Goal: Task Accomplishment & Management: Manage account settings

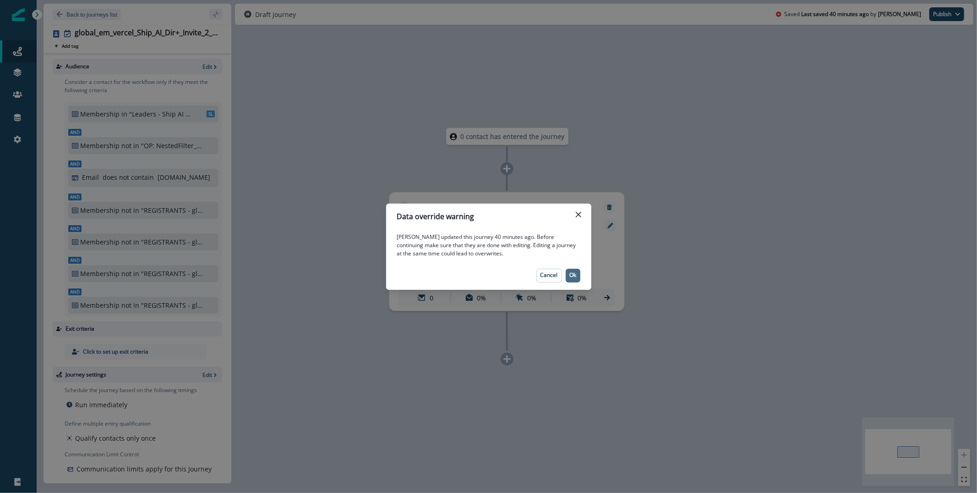
click at [573, 275] on p "Ok" at bounding box center [573, 275] width 7 height 6
click at [573, 275] on div "Marketing" at bounding box center [521, 273] width 150 height 19
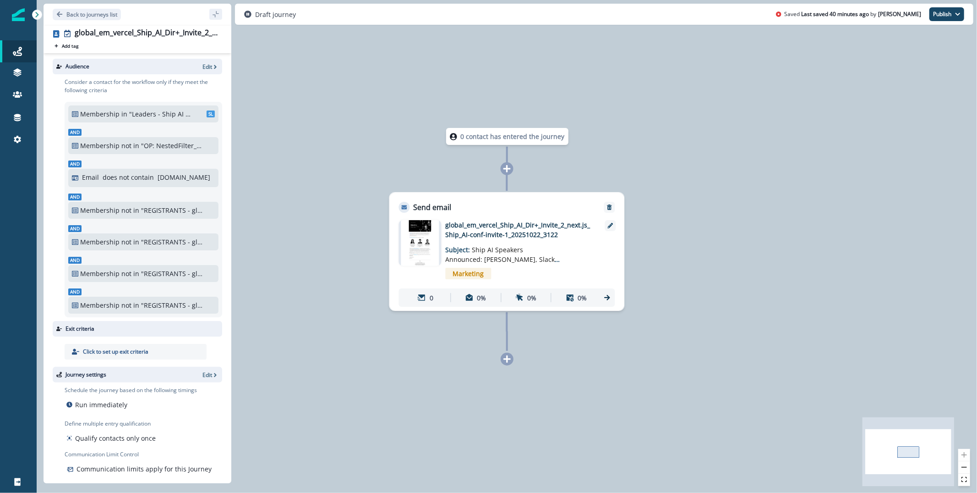
click at [212, 60] on div "Audience Edit" at bounding box center [138, 67] width 170 height 16
click at [205, 65] on p "Edit" at bounding box center [208, 67] width 10 height 8
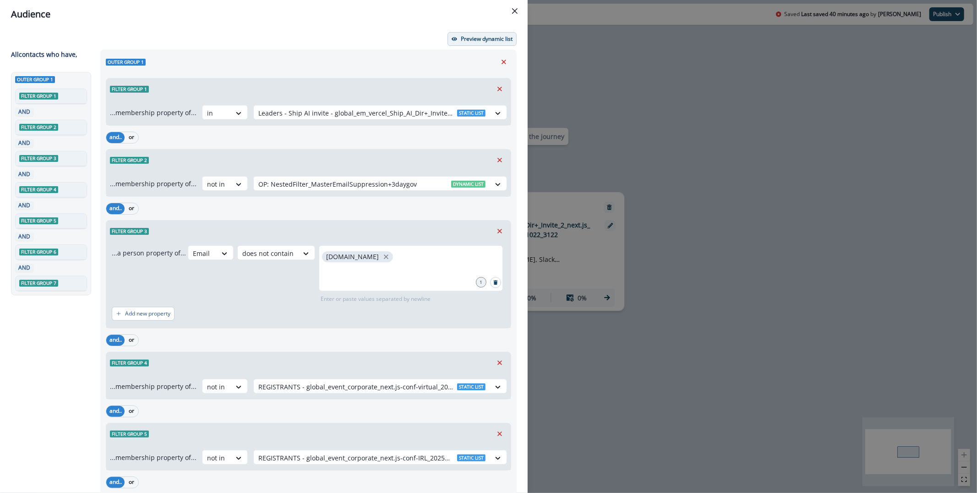
click at [465, 42] on p "Preview dynamic list" at bounding box center [487, 39] width 52 height 6
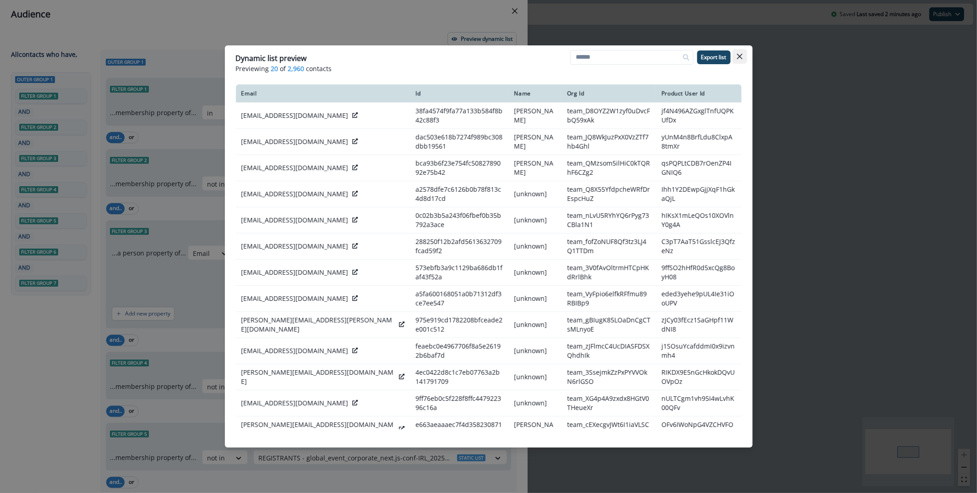
click at [745, 58] on button "Close" at bounding box center [740, 56] width 15 height 15
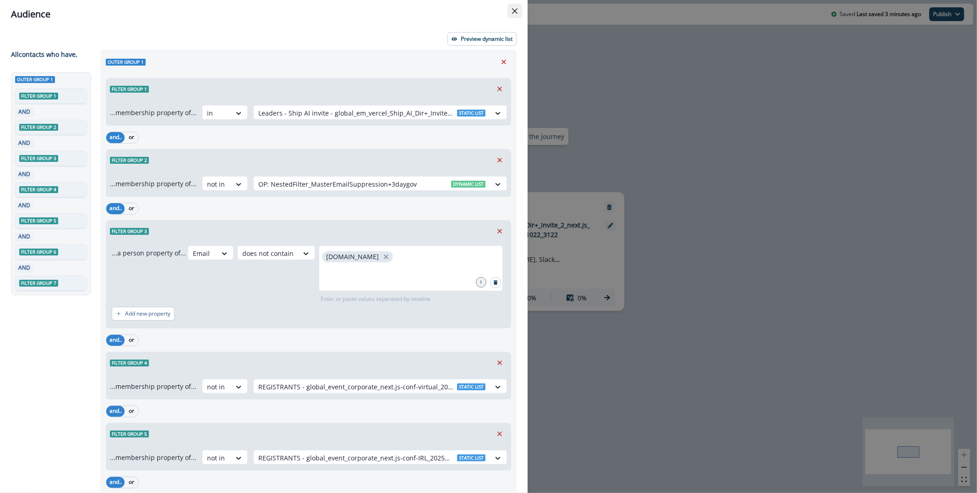
click at [518, 11] on button "Close" at bounding box center [515, 11] width 15 height 15
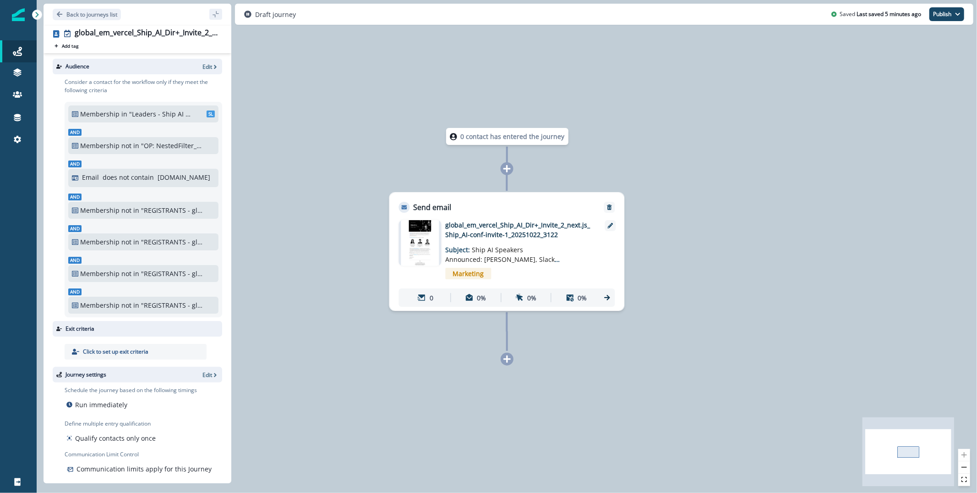
scroll to position [10, 0]
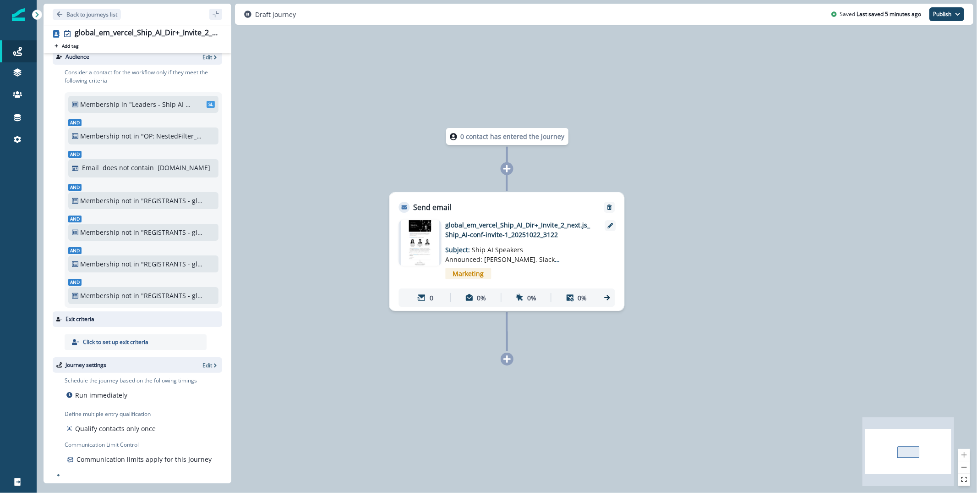
click at [407, 239] on img at bounding box center [420, 243] width 38 height 46
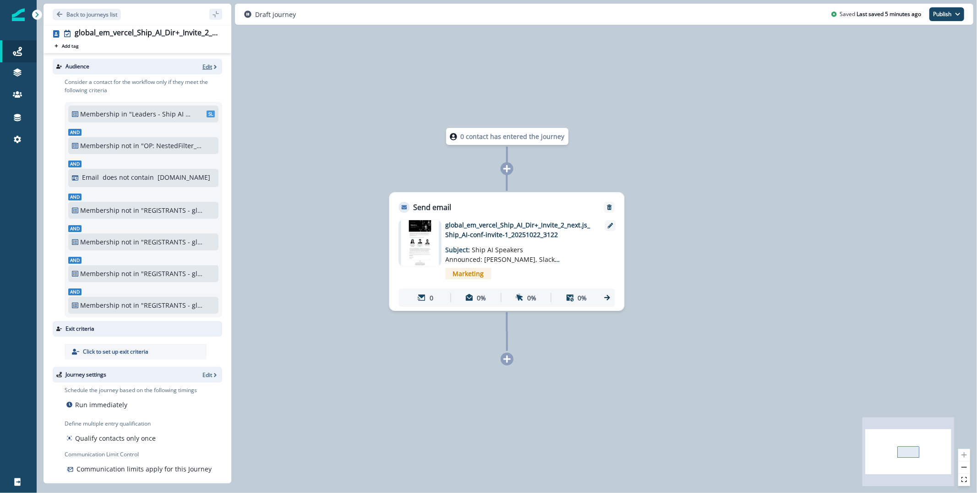
click at [207, 64] on p "Edit" at bounding box center [208, 67] width 10 height 8
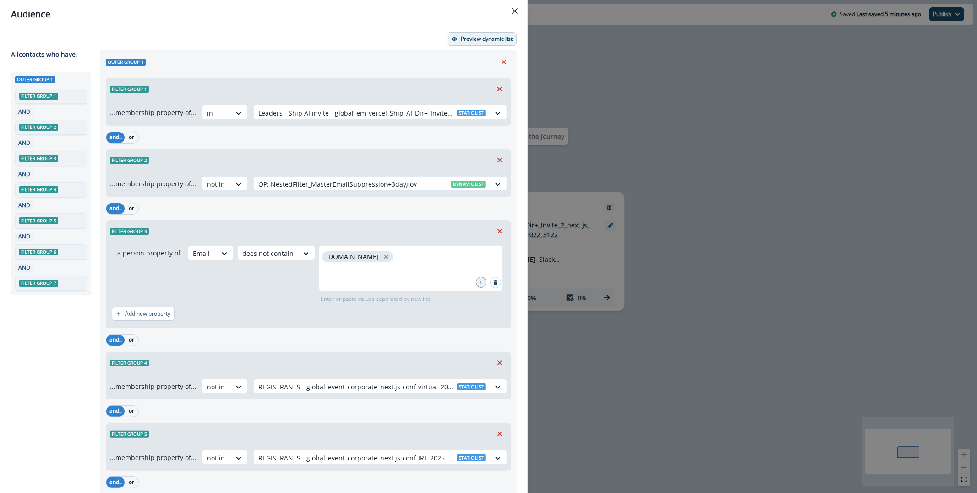
click at [469, 38] on p "Preview dynamic list" at bounding box center [487, 39] width 52 height 6
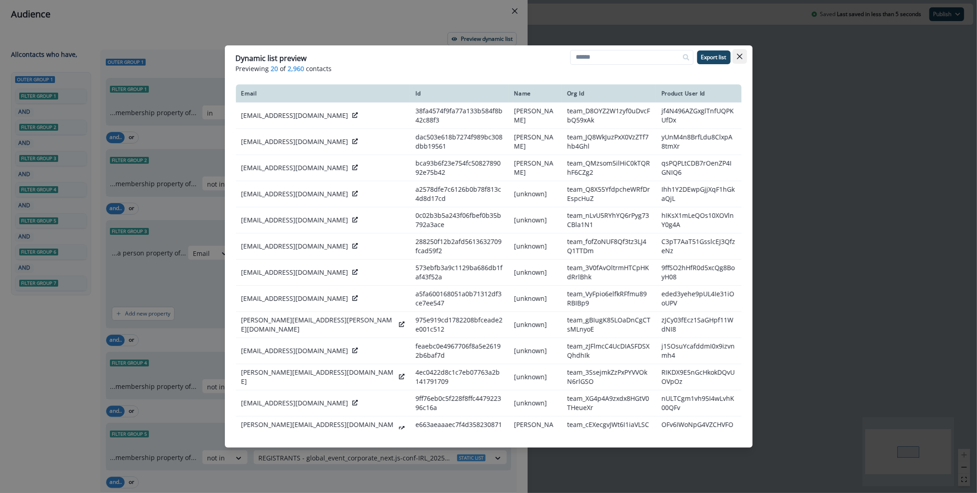
click at [741, 58] on icon "Close" at bounding box center [739, 56] width 5 height 5
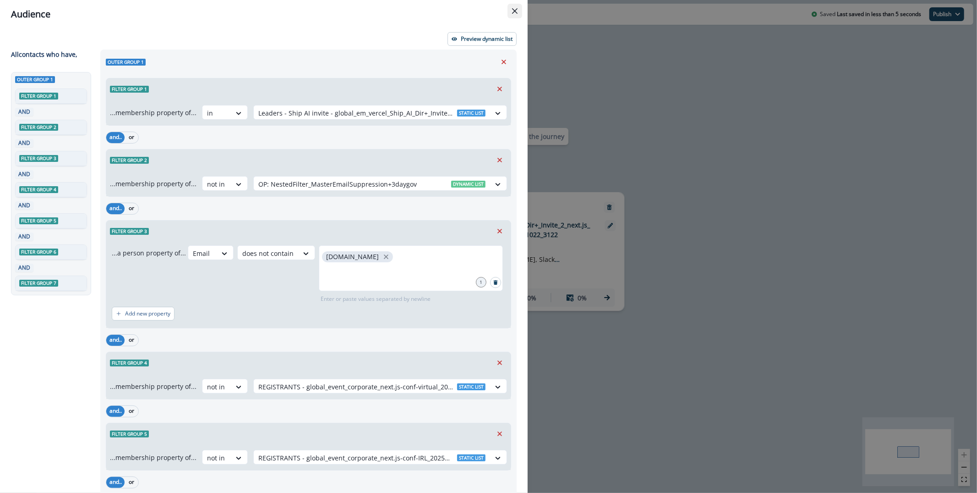
click at [515, 14] on button "Close" at bounding box center [515, 11] width 15 height 15
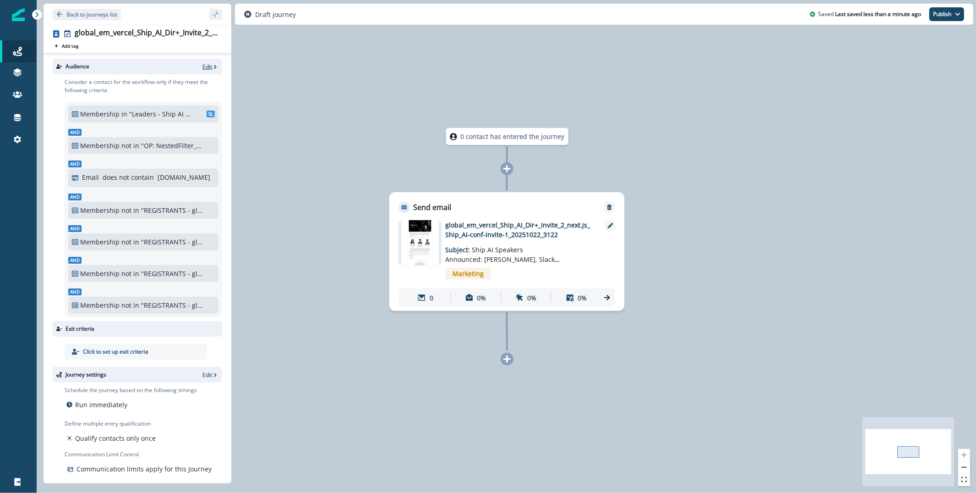
click at [208, 64] on p "Edit" at bounding box center [208, 67] width 10 height 8
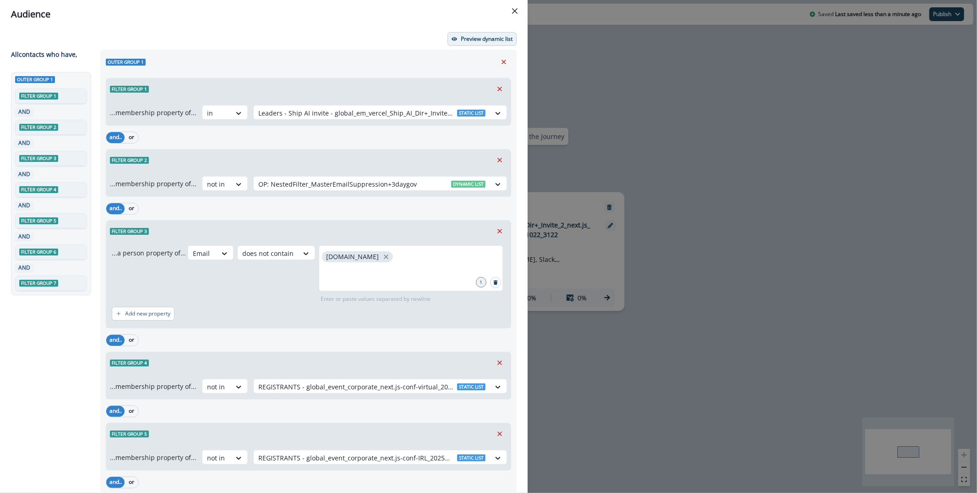
click at [481, 38] on p "Preview dynamic list" at bounding box center [487, 39] width 52 height 6
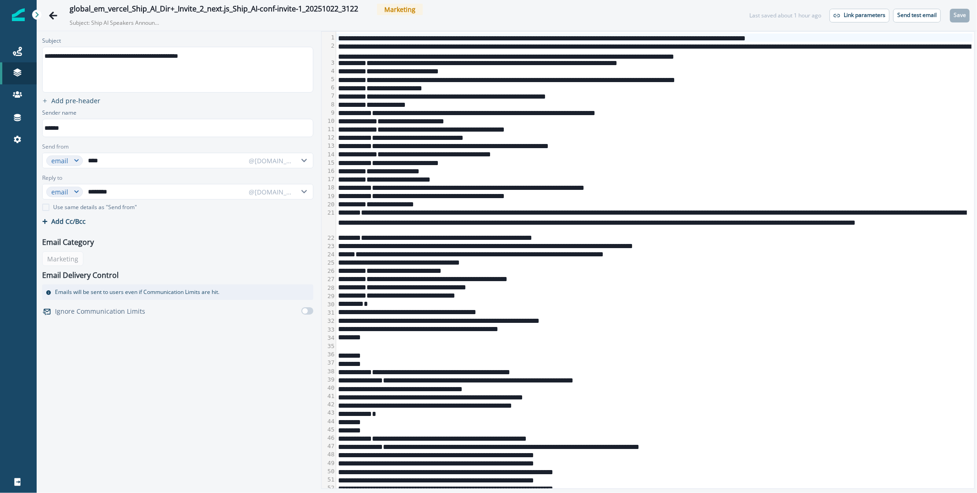
click at [441, 104] on div "*****" at bounding box center [654, 104] width 637 height 8
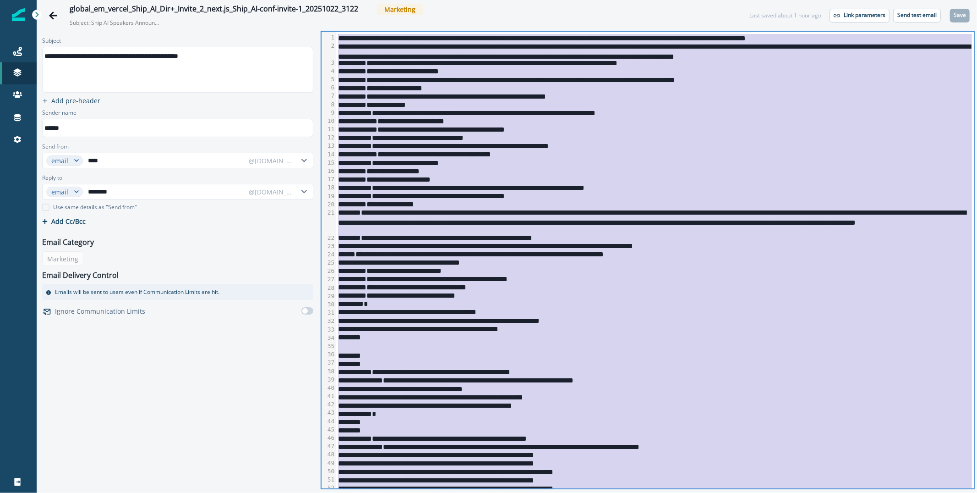
copy div "**********"
click at [915, 19] on button "Send test email" at bounding box center [918, 16] width 48 height 14
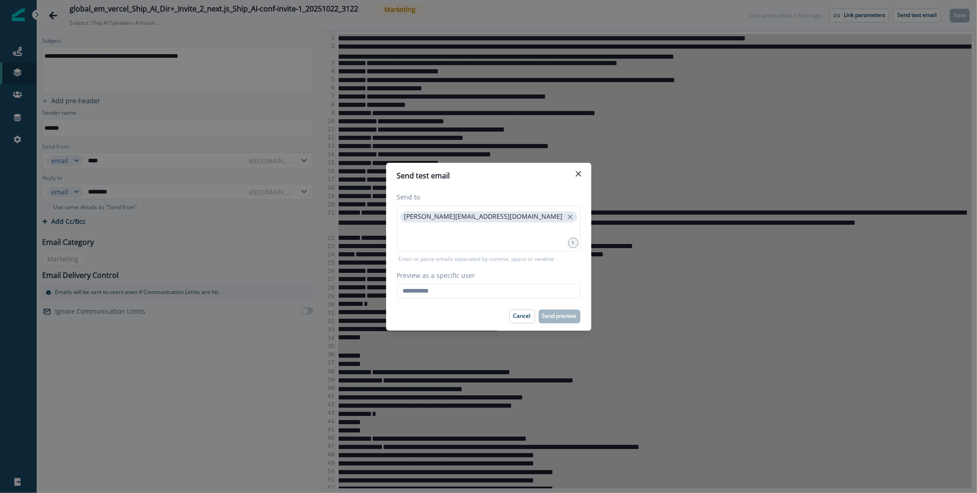
click at [467, 282] on div "Preview as a specific user Loading... Person data unavailable" at bounding box center [488, 284] width 183 height 28
click at [456, 290] on input "Preview as a specific user" at bounding box center [488, 291] width 183 height 15
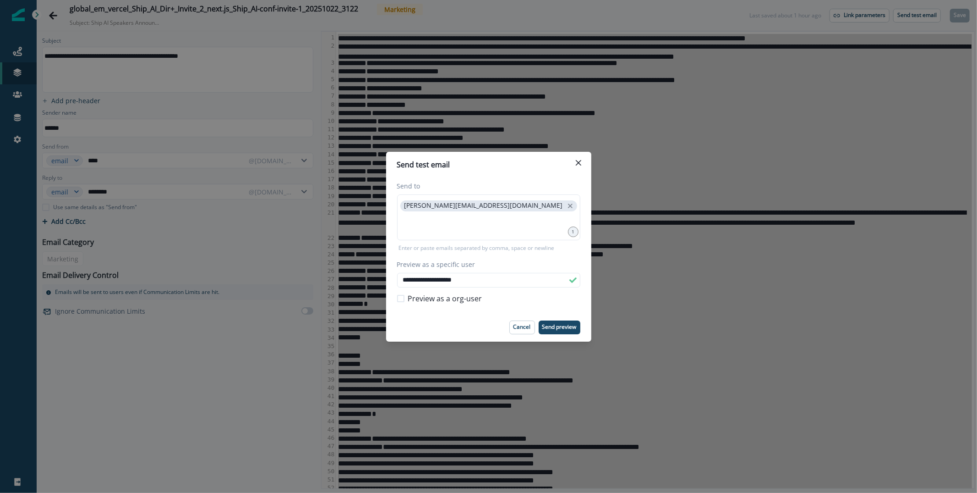
type input "**********"
click at [562, 327] on p "Send preview" at bounding box center [560, 327] width 34 height 6
click at [581, 160] on icon "Close" at bounding box center [578, 161] width 5 height 5
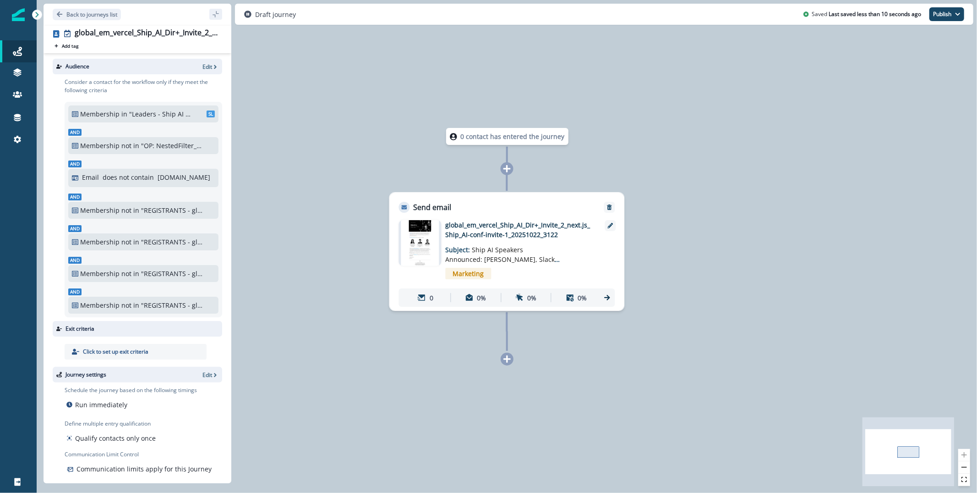
click at [420, 242] on img at bounding box center [420, 243] width 38 height 46
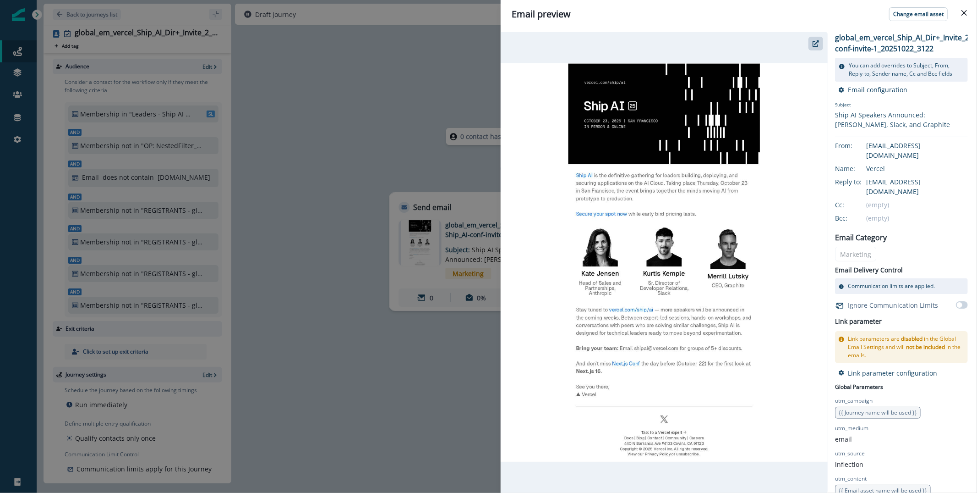
click at [338, 148] on div "Email preview Change email asset global_em_vercel_Ship_AI_Dir+_Invite_2_next.js…" at bounding box center [488, 246] width 977 height 493
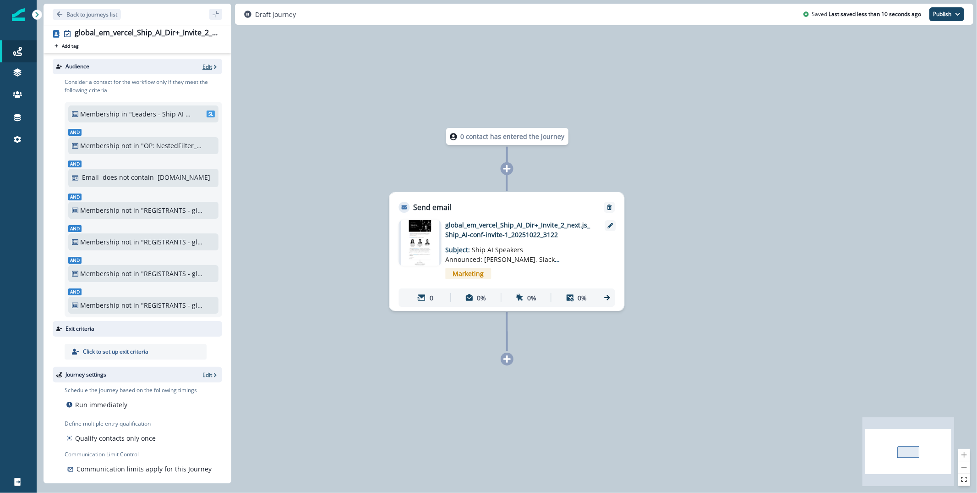
click at [207, 65] on p "Edit" at bounding box center [208, 67] width 10 height 8
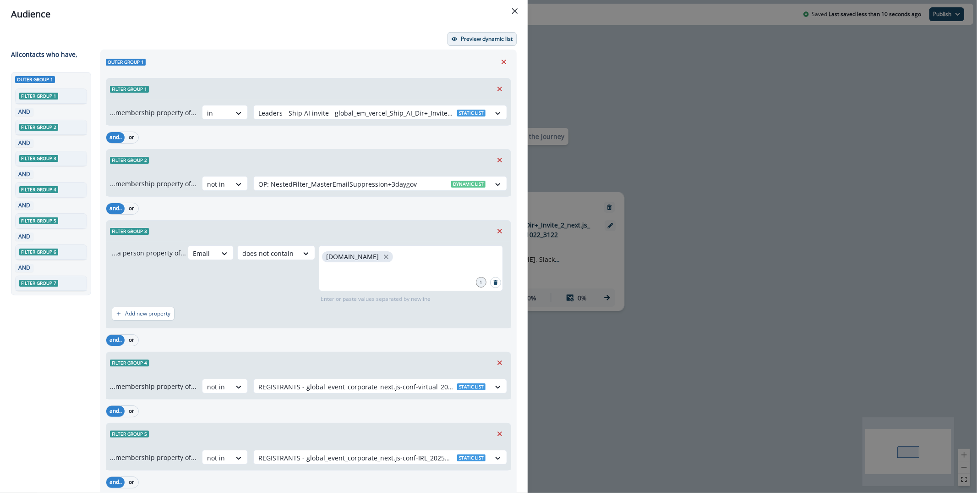
click at [476, 42] on button "Preview dynamic list" at bounding box center [482, 39] width 69 height 14
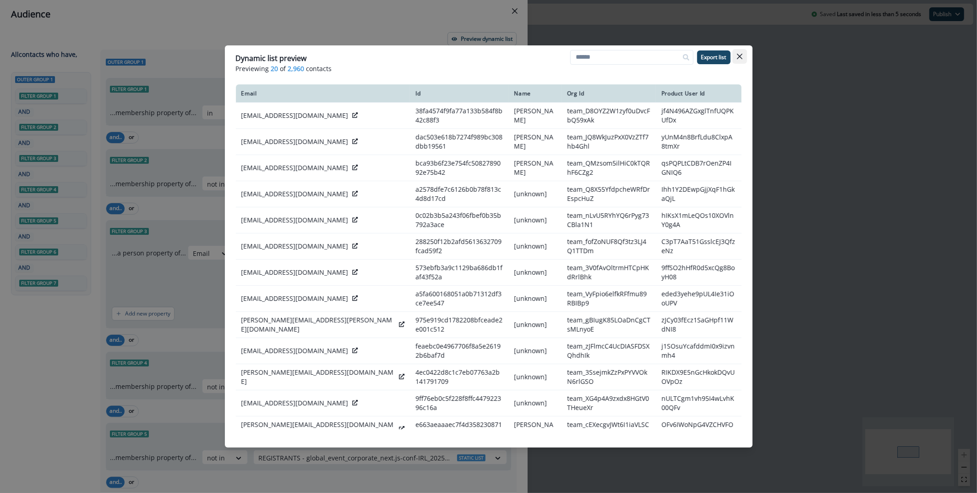
click at [738, 54] on icon "Close" at bounding box center [739, 56] width 5 height 5
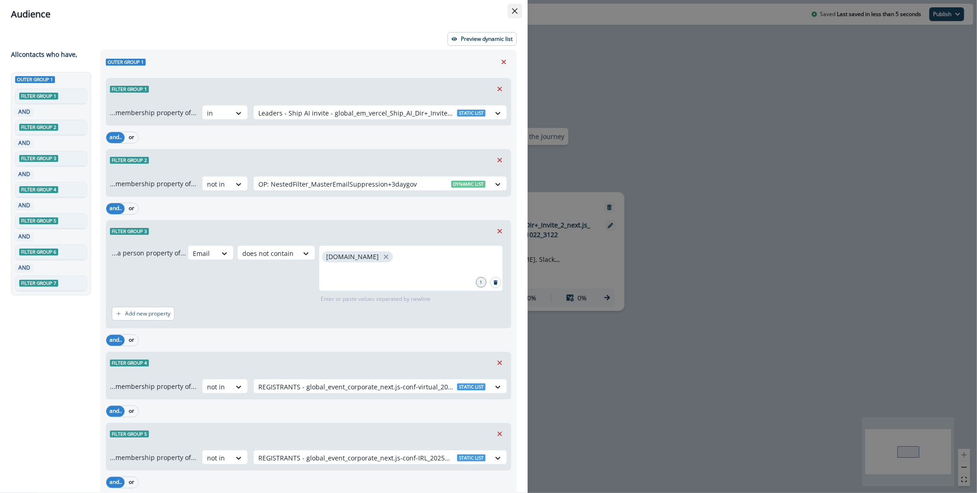
click at [511, 6] on button "Close" at bounding box center [515, 11] width 15 height 15
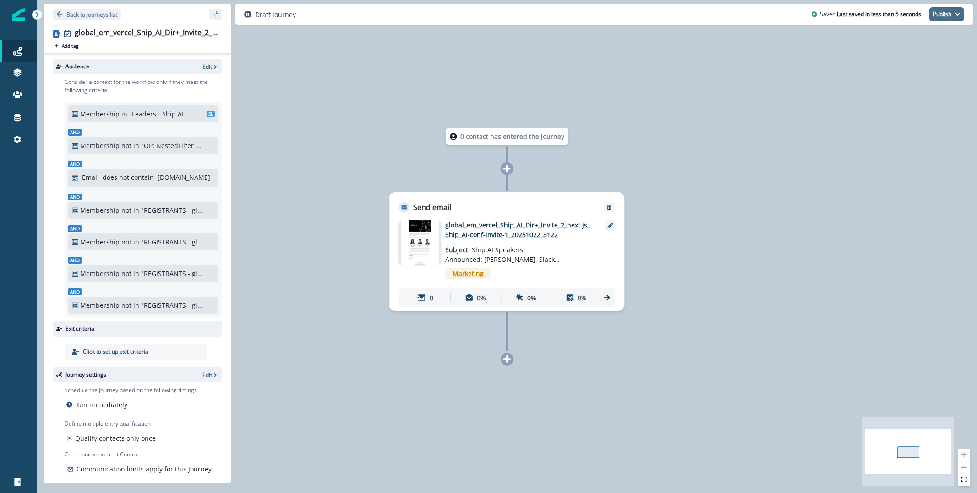
click at [954, 13] on button "Publish" at bounding box center [947, 14] width 35 height 14
click at [912, 32] on button "as active journey" at bounding box center [913, 37] width 102 height 16
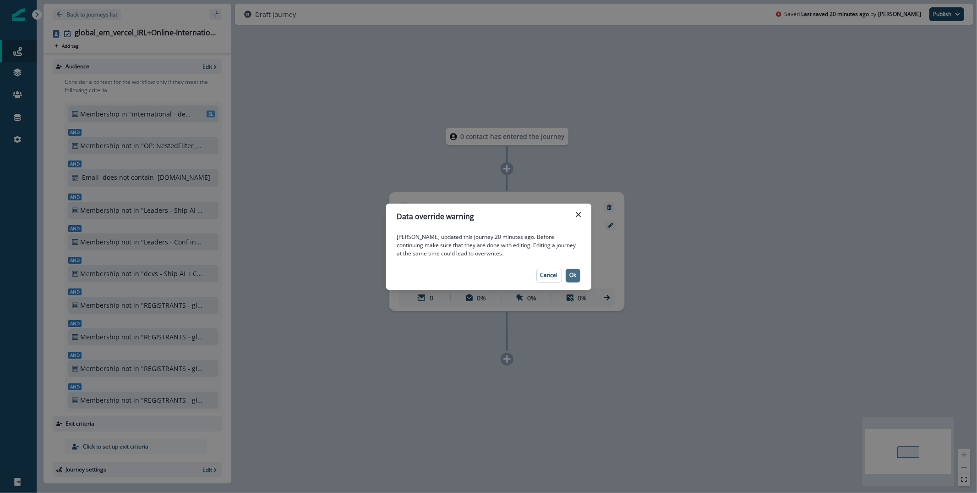
click at [570, 272] on p "Ok" at bounding box center [573, 275] width 7 height 6
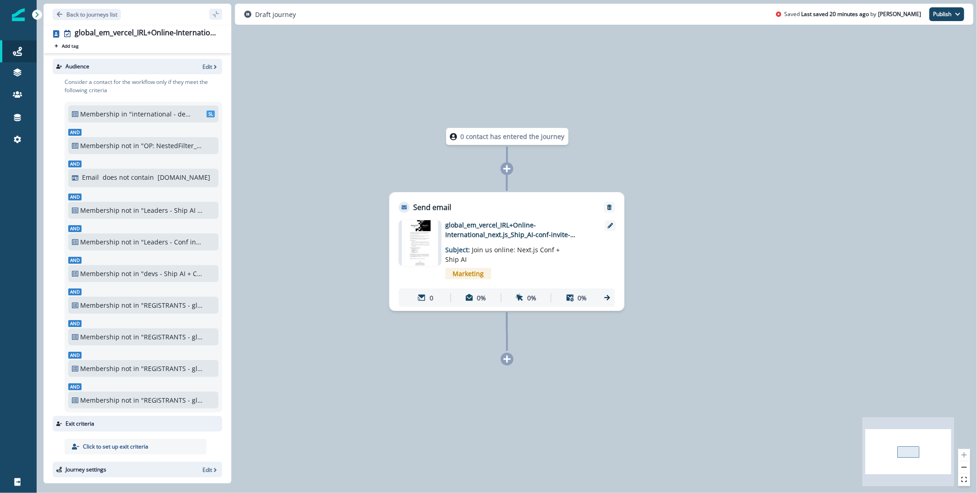
click at [426, 240] on img at bounding box center [420, 243] width 36 height 46
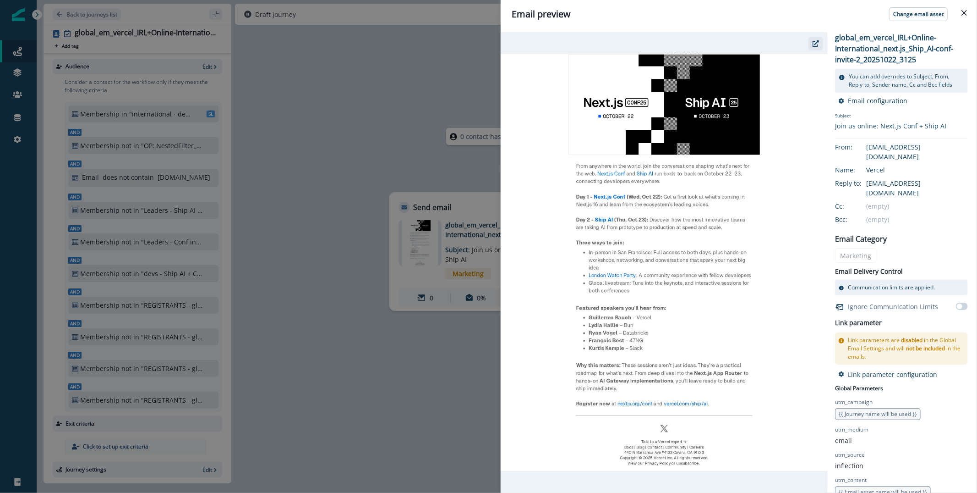
click at [815, 44] on icon "button" at bounding box center [816, 43] width 6 height 6
click at [399, 150] on div "Email preview Change email asset global_em_vercel_IRL+Online-International_next…" at bounding box center [488, 246] width 977 height 493
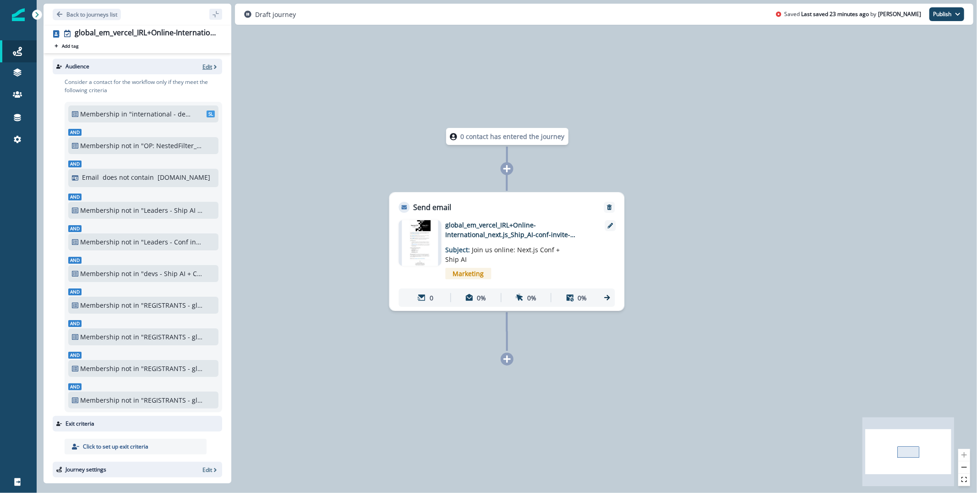
click at [204, 68] on p "Edit" at bounding box center [208, 67] width 10 height 8
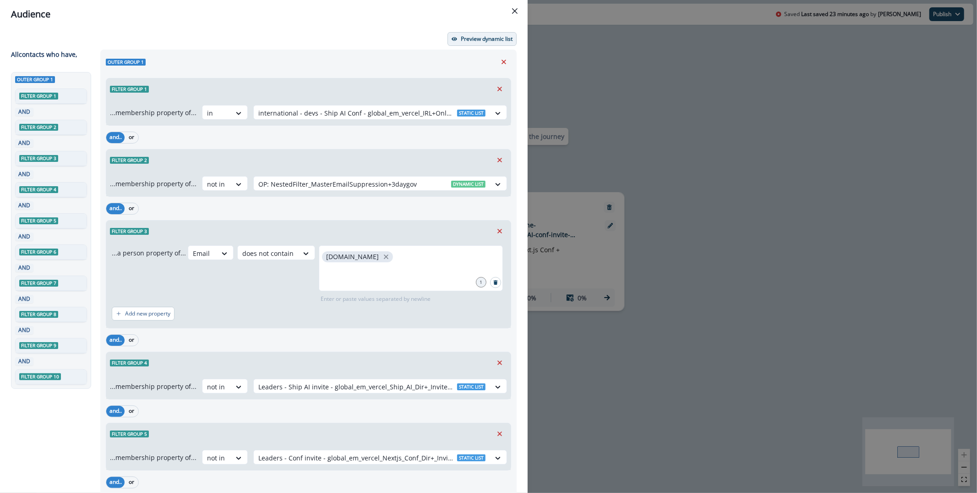
click at [469, 40] on p "Preview dynamic list" at bounding box center [487, 39] width 52 height 6
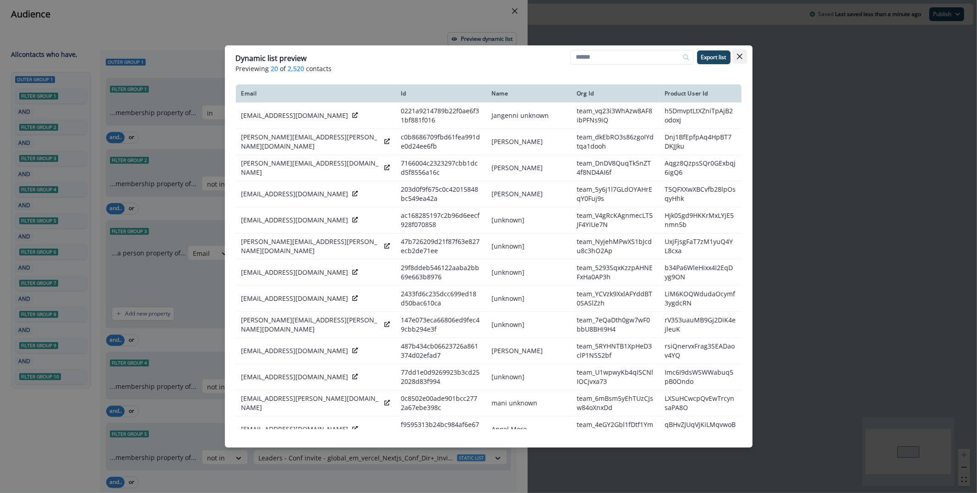
click at [742, 56] on button "Close" at bounding box center [740, 56] width 15 height 15
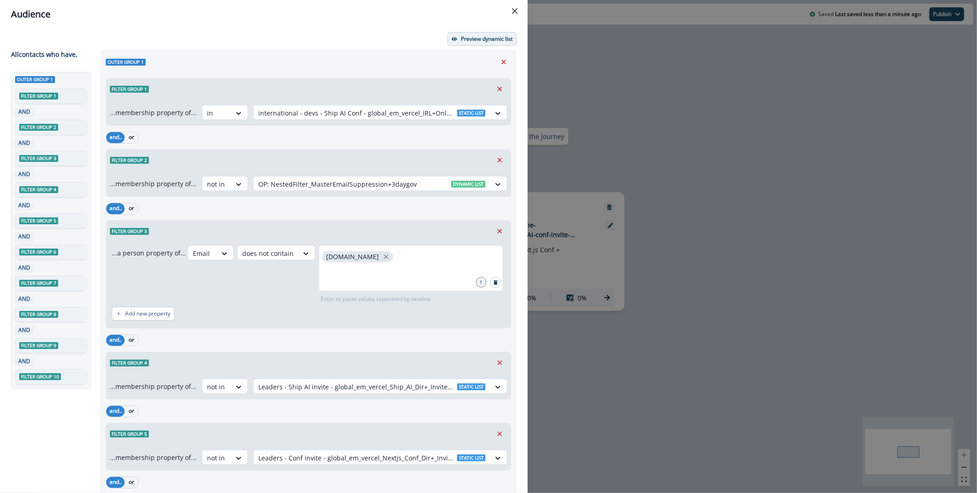
click at [462, 42] on button "Preview dynamic list" at bounding box center [482, 39] width 69 height 14
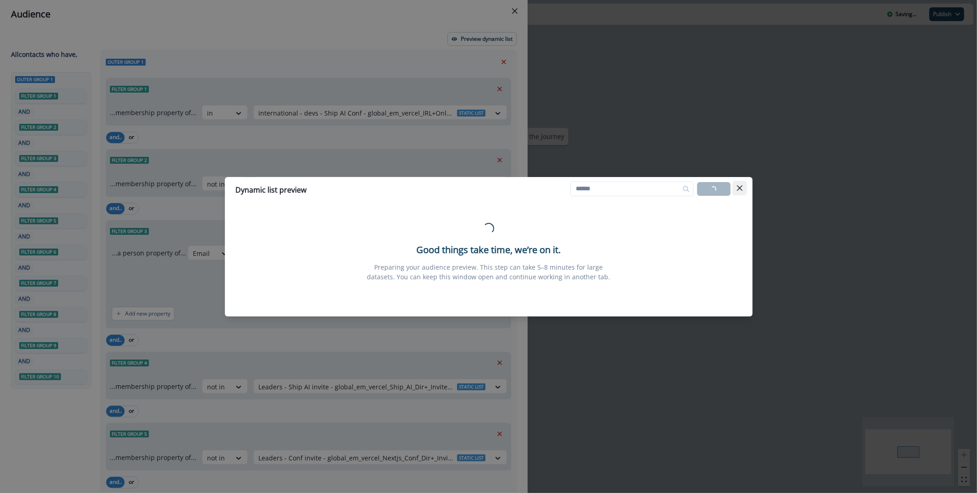
click at [745, 183] on button "Close" at bounding box center [740, 188] width 15 height 15
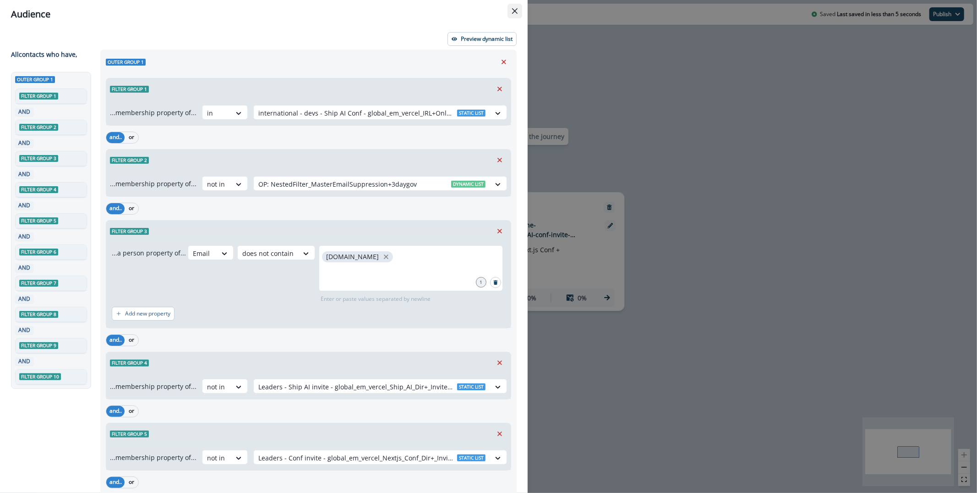
click at [515, 14] on button "Close" at bounding box center [515, 11] width 15 height 15
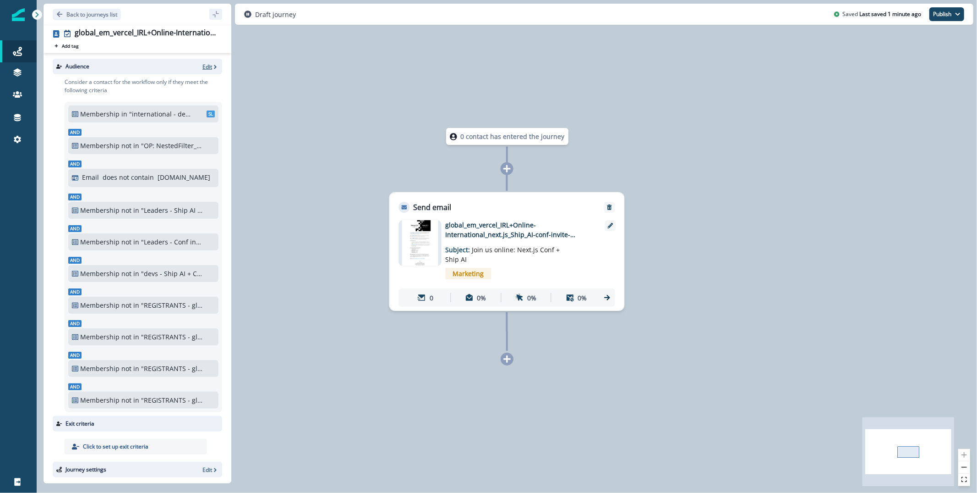
click at [208, 70] on p "Edit" at bounding box center [208, 67] width 10 height 8
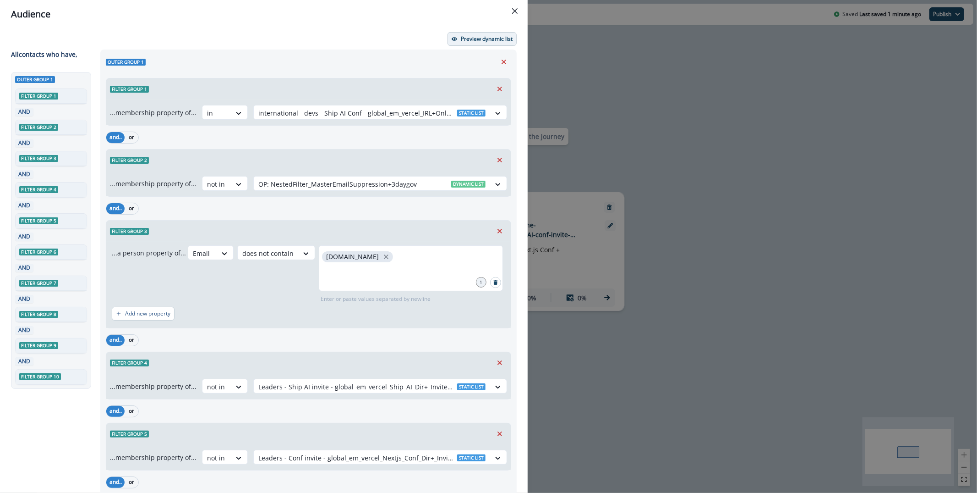
click at [476, 38] on p "Preview dynamic list" at bounding box center [487, 39] width 52 height 6
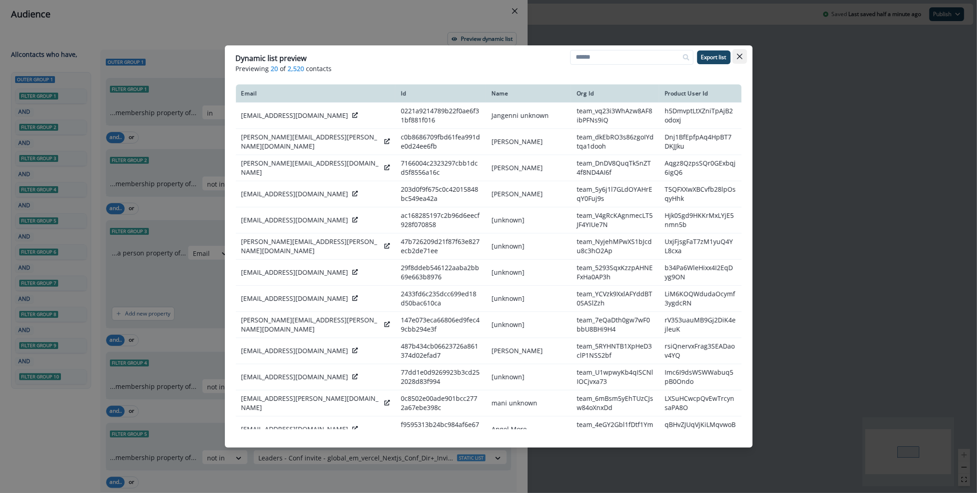
click at [738, 56] on icon "Close" at bounding box center [739, 56] width 5 height 5
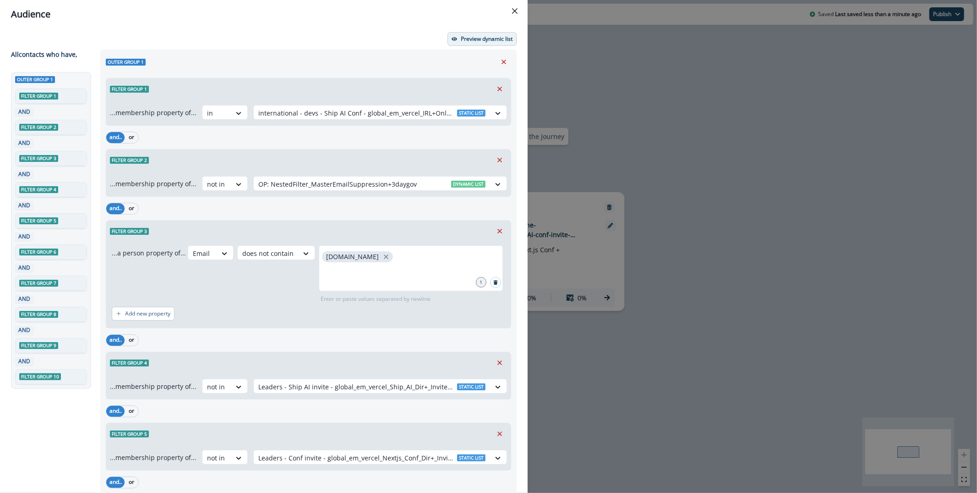
click at [486, 36] on p "Preview dynamic list" at bounding box center [487, 39] width 52 height 6
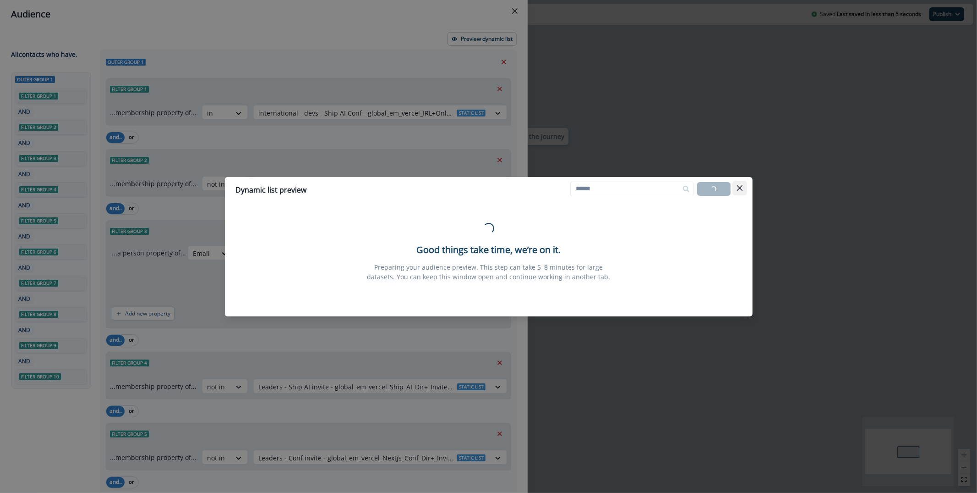
click at [738, 186] on icon "Close" at bounding box center [739, 187] width 5 height 5
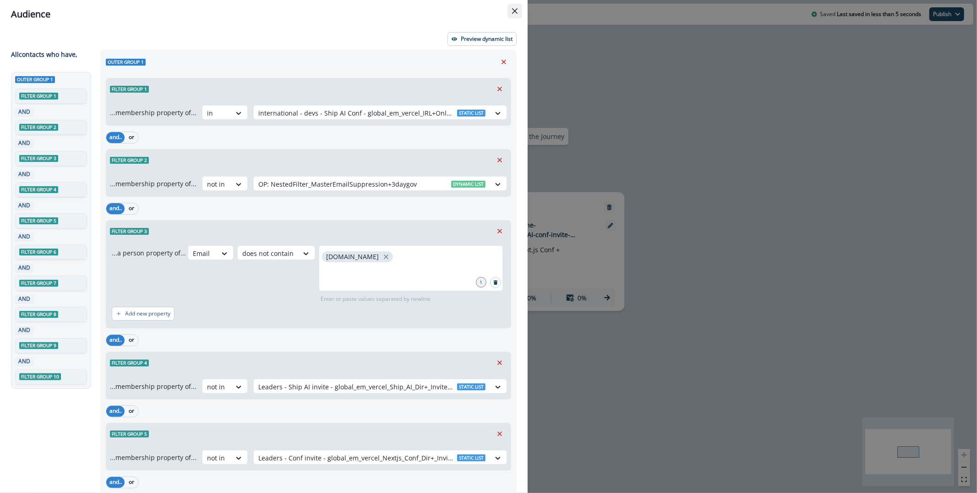
click at [516, 6] on button "Close" at bounding box center [515, 11] width 15 height 15
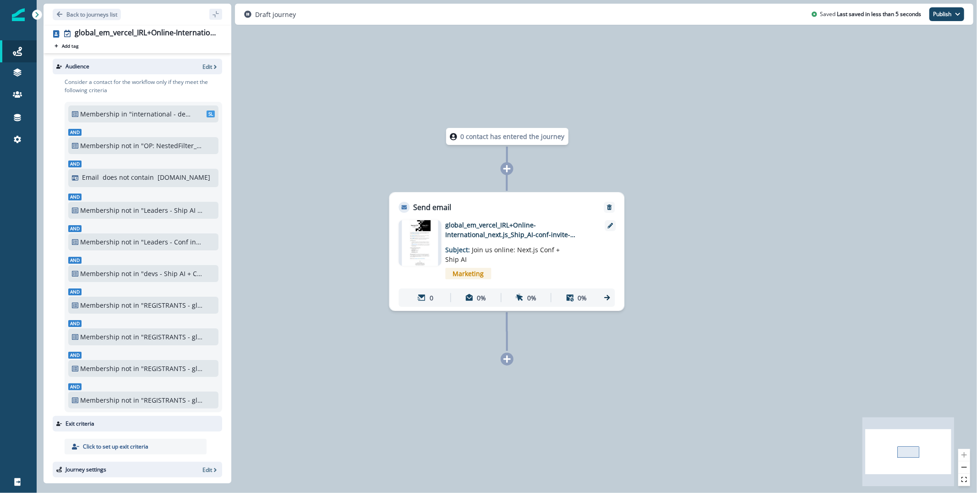
click at [429, 235] on img at bounding box center [420, 243] width 36 height 46
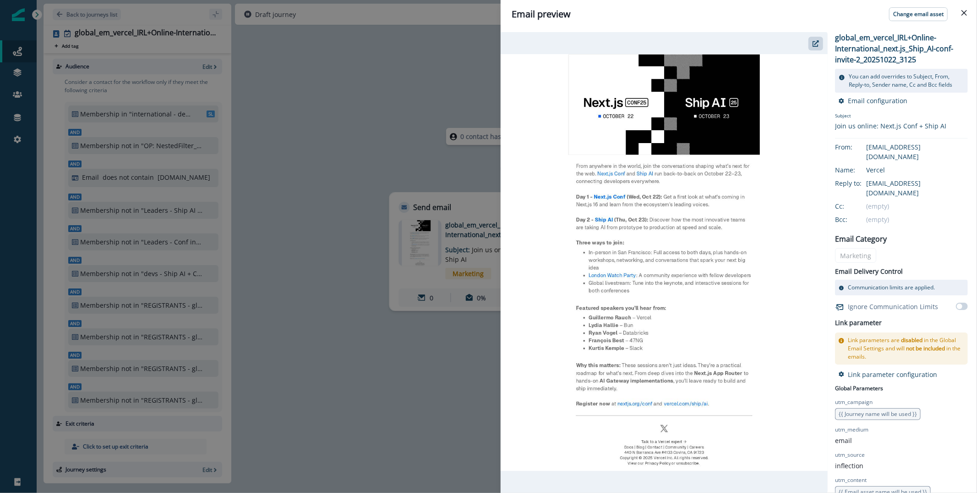
click at [315, 93] on div "Email preview Change email asset global_em_vercel_IRL+Online-International_next…" at bounding box center [488, 246] width 977 height 493
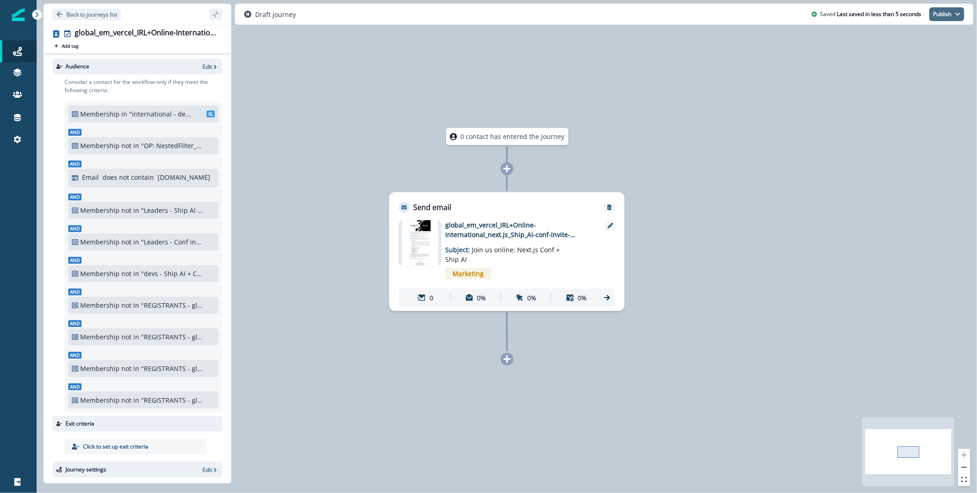
click at [953, 15] on button "Publish" at bounding box center [947, 14] width 35 height 14
click at [905, 36] on button "as active journey" at bounding box center [913, 37] width 102 height 16
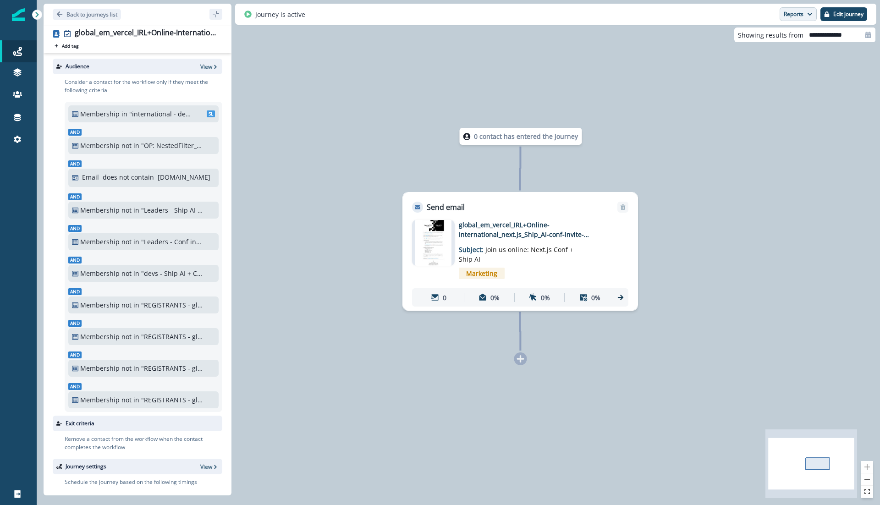
click at [798, 11] on button "Reports" at bounding box center [797, 14] width 37 height 14
click at [766, 36] on p "Email Report" at bounding box center [749, 37] width 44 height 11
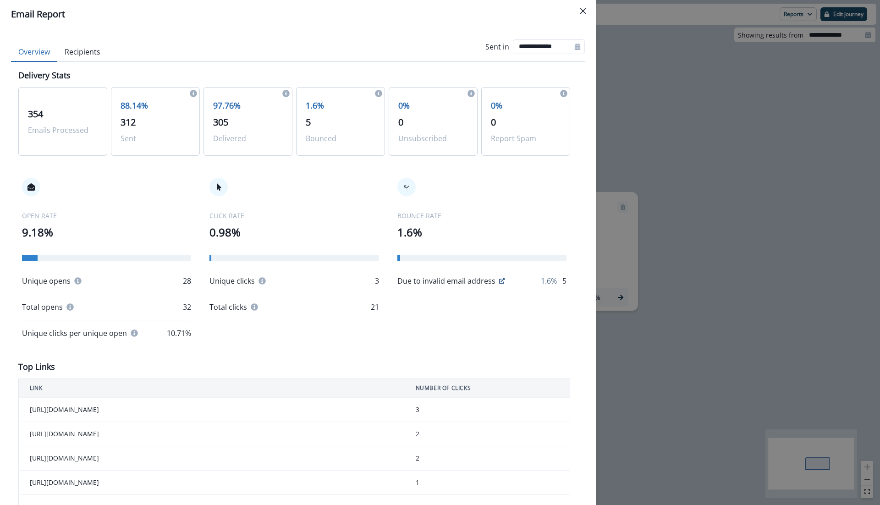
click at [96, 46] on button "Recipients" at bounding box center [82, 52] width 50 height 19
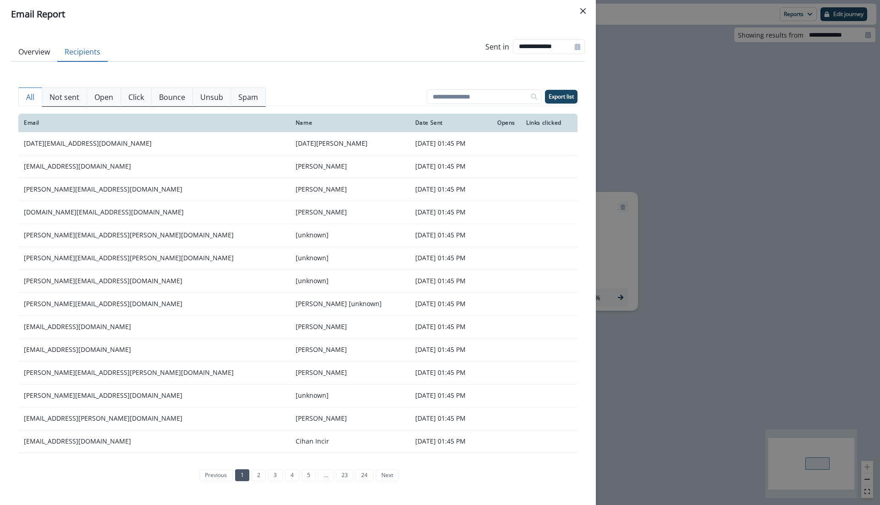
click at [33, 47] on button "Overview" at bounding box center [34, 52] width 46 height 19
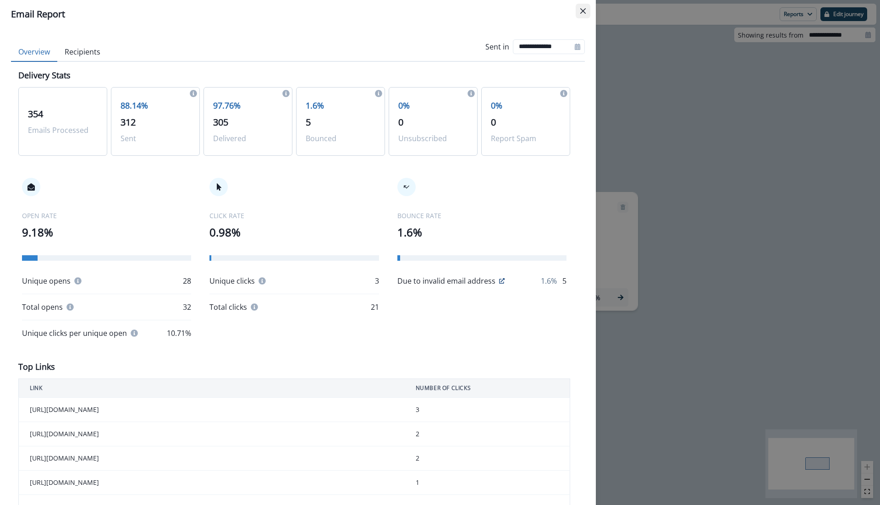
click at [582, 8] on icon "Close" at bounding box center [582, 10] width 5 height 5
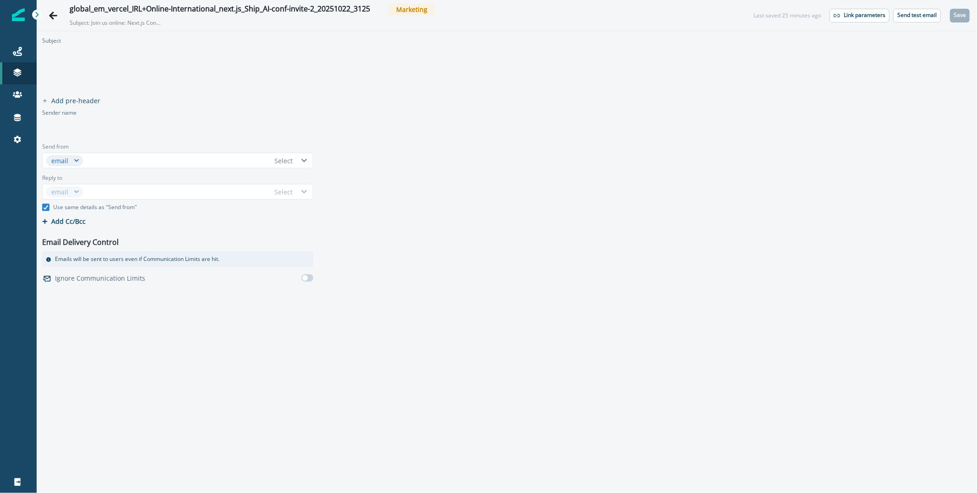
type input "****"
type input "********"
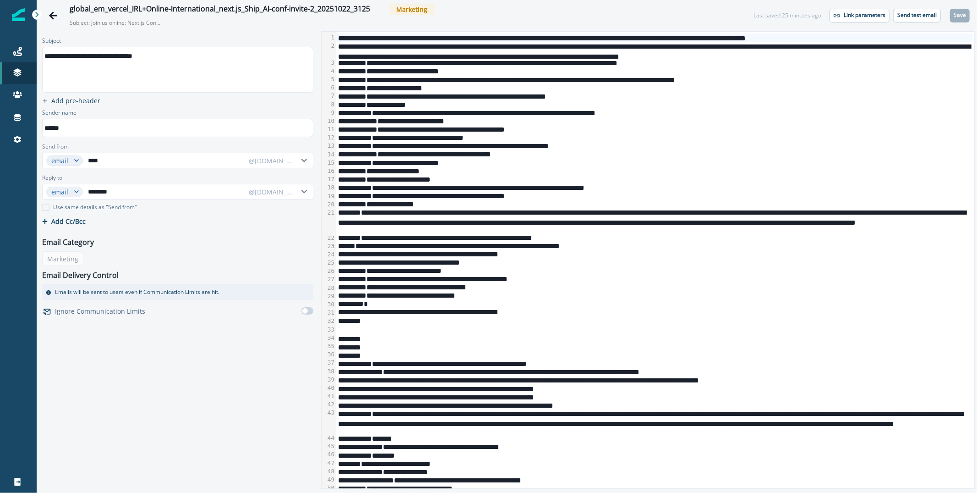
click at [616, 172] on div "******" at bounding box center [654, 170] width 637 height 8
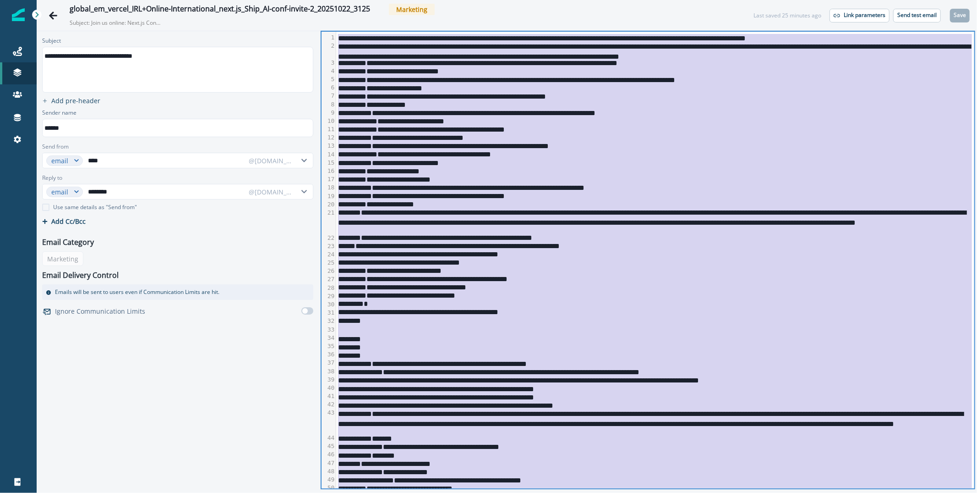
copy div "**********"
click at [562, 147] on div "**********" at bounding box center [654, 145] width 637 height 8
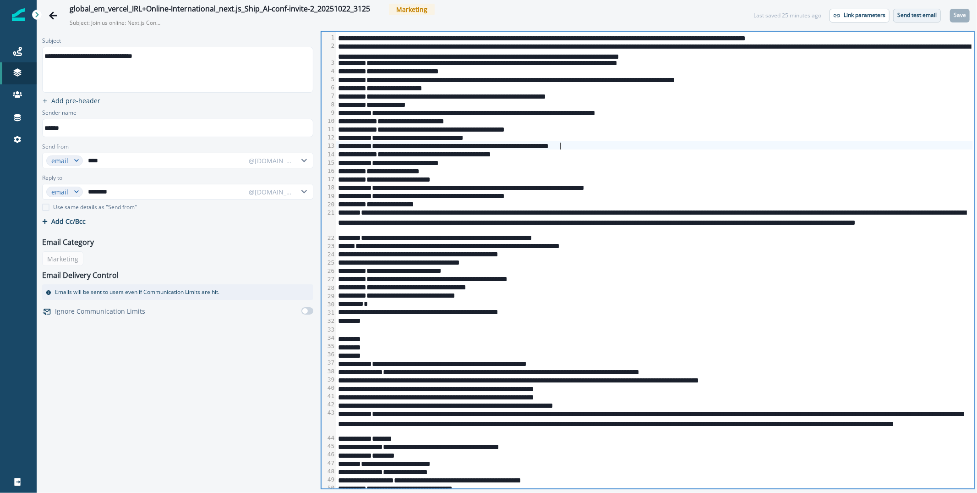
click at [915, 16] on p "Send test email" at bounding box center [917, 15] width 39 height 6
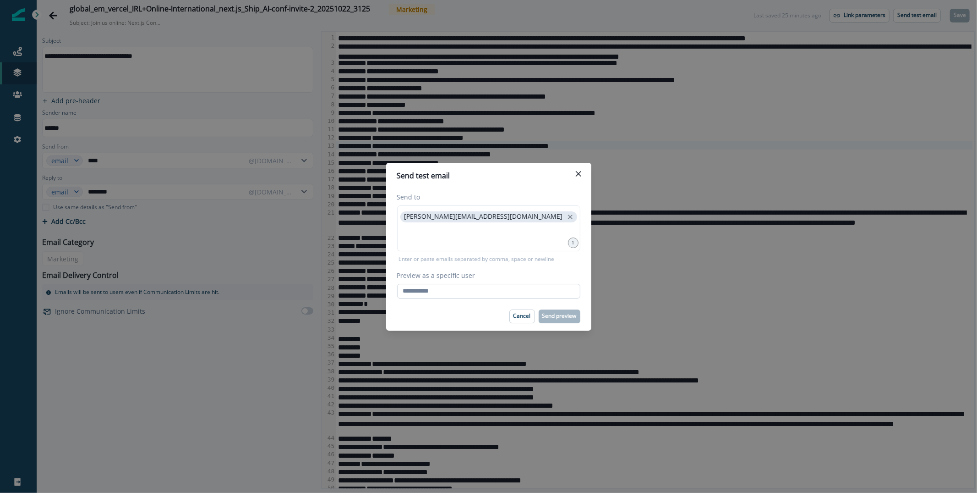
click at [450, 295] on input "Preview as a specific user" at bounding box center [488, 291] width 183 height 15
type input "**********"
click at [466, 322] on div "Cancel Send preview" at bounding box center [488, 316] width 183 height 14
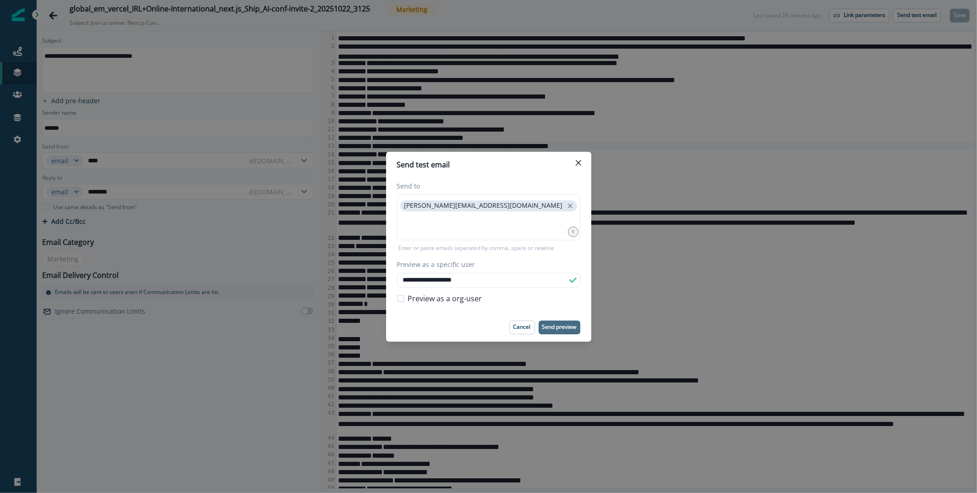
click at [561, 328] on p "Send preview" at bounding box center [560, 327] width 34 height 6
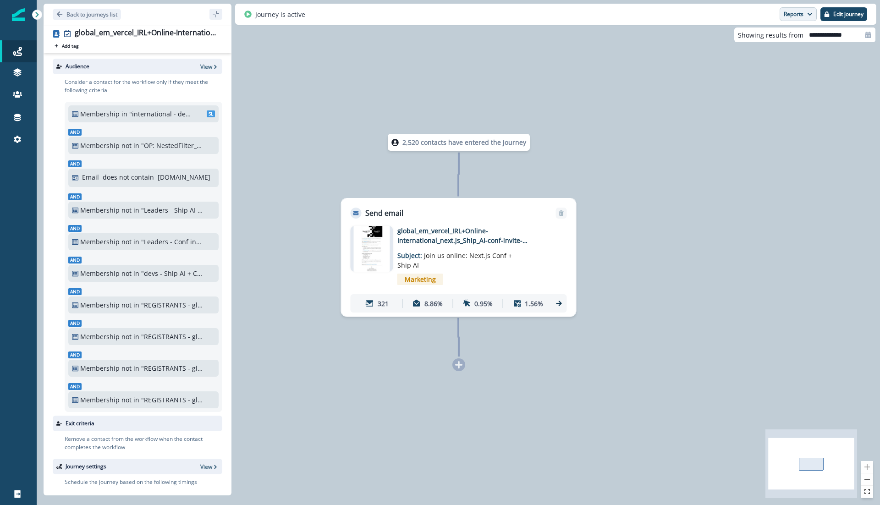
click at [797, 12] on button "Reports" at bounding box center [797, 14] width 37 height 14
click at [769, 33] on p "Email Report" at bounding box center [749, 37] width 44 height 11
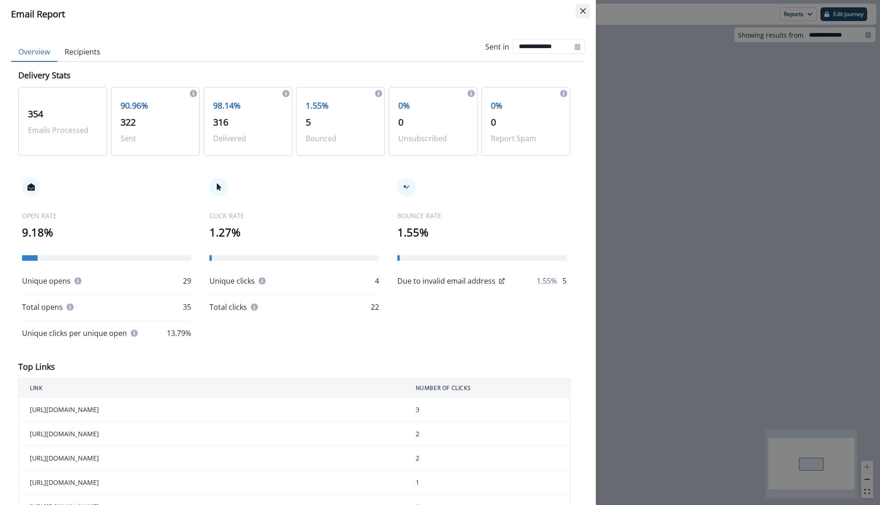
click at [583, 11] on icon "Close" at bounding box center [582, 10] width 5 height 5
